Goal: Task Accomplishment & Management: Use online tool/utility

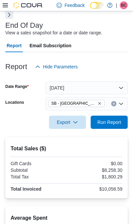
scroll to position [11, 0]
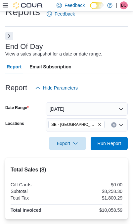
click at [97, 127] on icon "Remove SB - Glendale from selection in this group" at bounding box center [99, 125] width 4 height 4
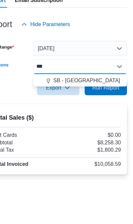
type input "***"
click at [92, 132] on button "SB - [GEOGRAPHIC_DATA]" at bounding box center [87, 137] width 82 height 10
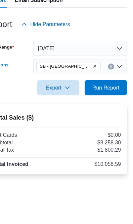
click at [21, 150] on div at bounding box center [66, 154] width 122 height 8
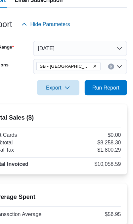
click at [99, 101] on span "Run Report" at bounding box center [109, 104] width 24 height 7
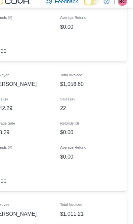
scroll to position [960, 0]
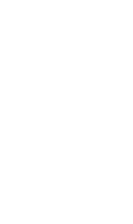
scroll to position [28, 17]
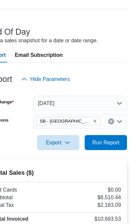
click at [97, 141] on span "Run Report" at bounding box center [109, 139] width 24 height 7
click at [80, 120] on span "SB - [GEOGRAPHIC_DATA]" at bounding box center [76, 120] width 56 height 7
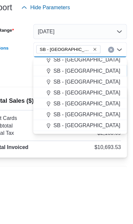
scroll to position [146, 0]
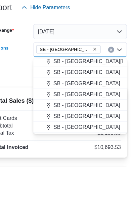
click at [70, 147] on span "SB - Glendale" at bounding box center [92, 150] width 58 height 7
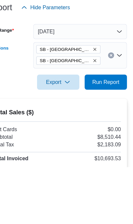
click at [17, 143] on div "Export Run Report" at bounding box center [66, 149] width 122 height 13
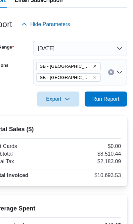
click at [97, 84] on icon "Remove SB - Federal Heights from selection in this group" at bounding box center [99, 86] width 4 height 4
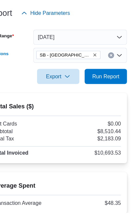
click at [16, 119] on div "Total Sales ($) Gift Cards $0.00 Subtotal $8,510.44 Total Tax $2,183.09 Total I…" at bounding box center [66, 149] width 122 height 61
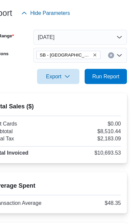
click at [97, 92] on span "Run Report" at bounding box center [109, 95] width 24 height 7
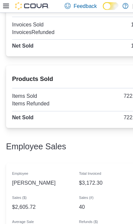
scroll to position [551, 0]
